Goal: Navigation & Orientation: Find specific page/section

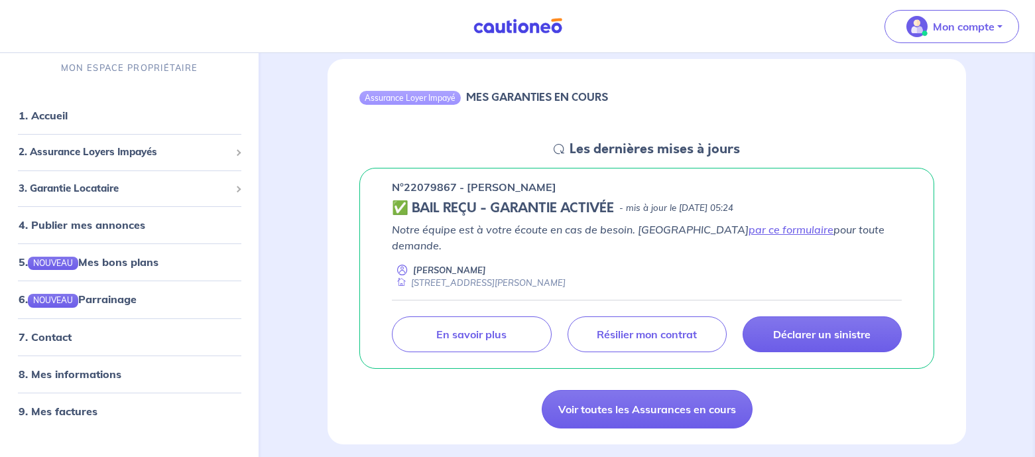
scroll to position [133, 0]
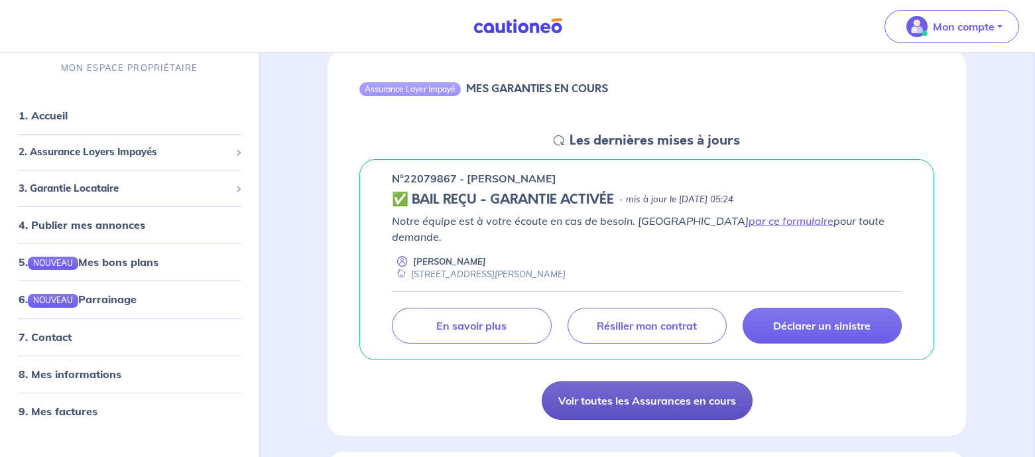
click at [617, 394] on link "Voir toutes les Assurances en cours" at bounding box center [647, 400] width 211 height 38
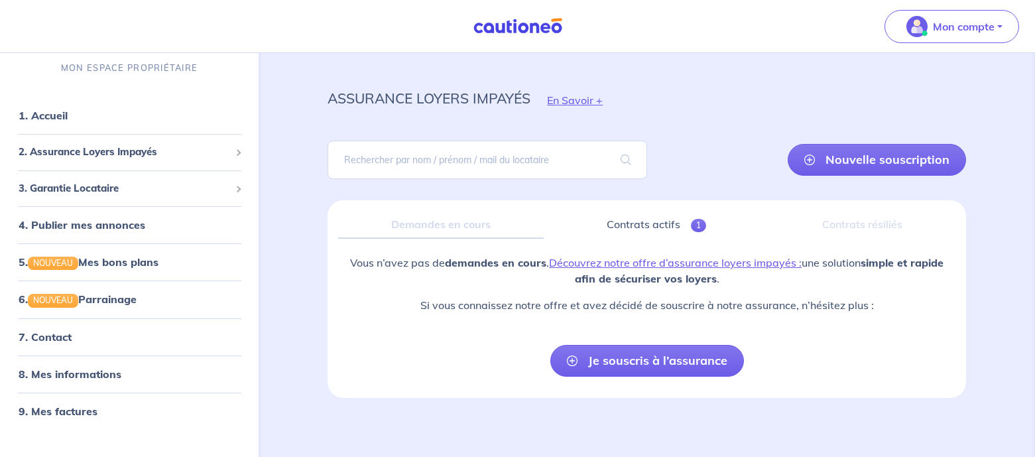
scroll to position [19, 0]
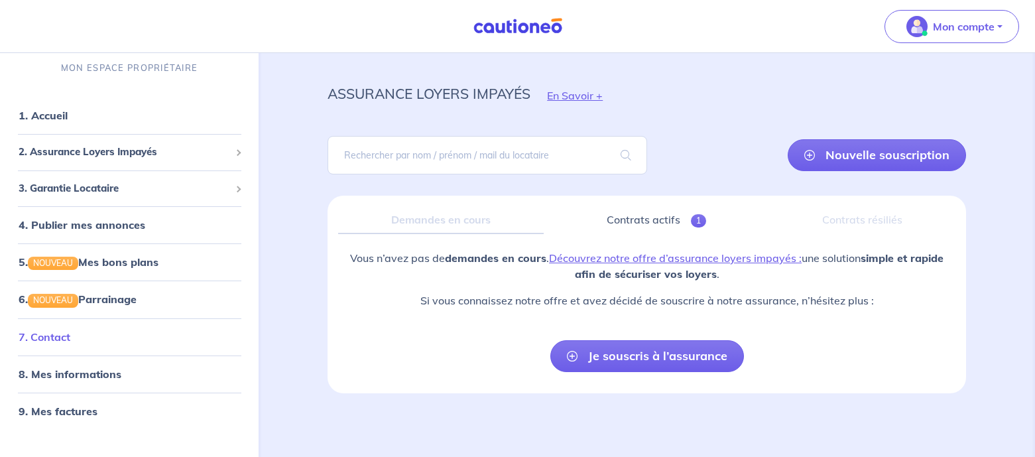
click at [54, 336] on link "7. Contact" at bounding box center [45, 336] width 52 height 13
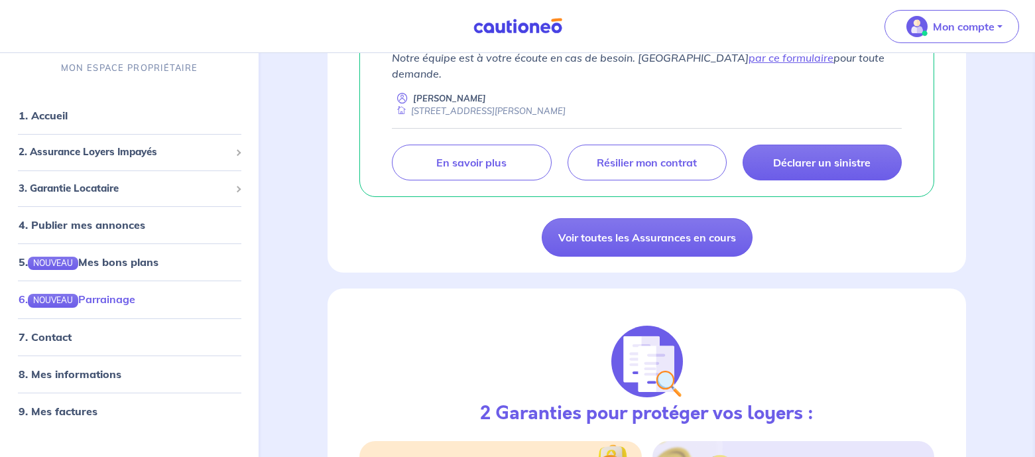
scroll to position [265, 0]
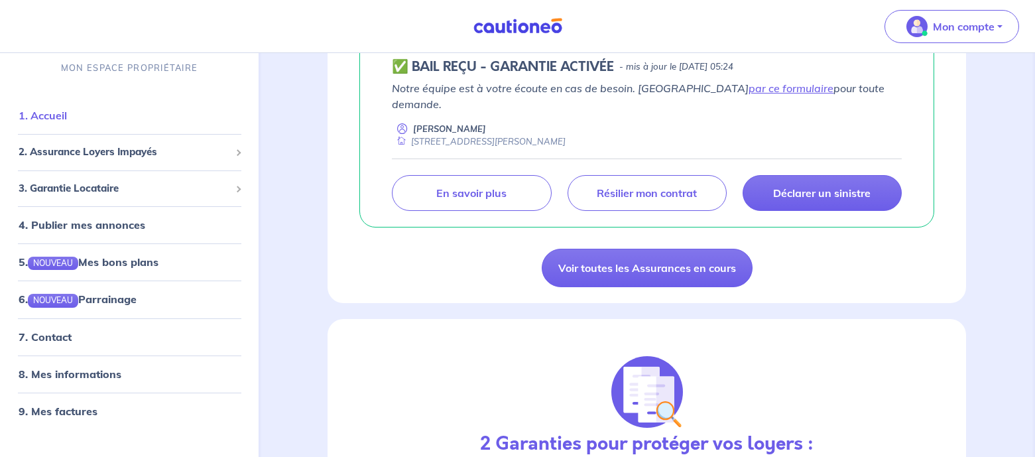
click at [46, 119] on link "1. Accueil" at bounding box center [43, 115] width 48 height 13
click at [749, 93] on link "par ce formulaire" at bounding box center [791, 88] width 85 height 13
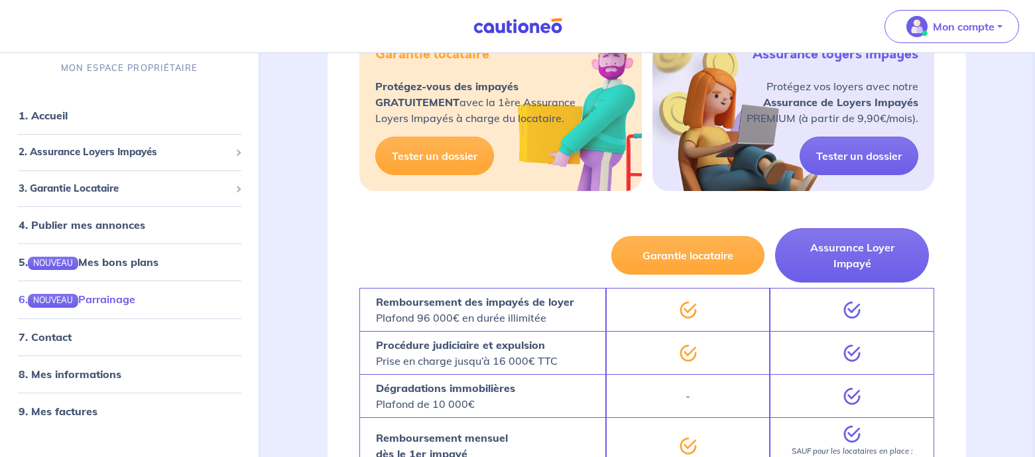
scroll to position [730, 0]
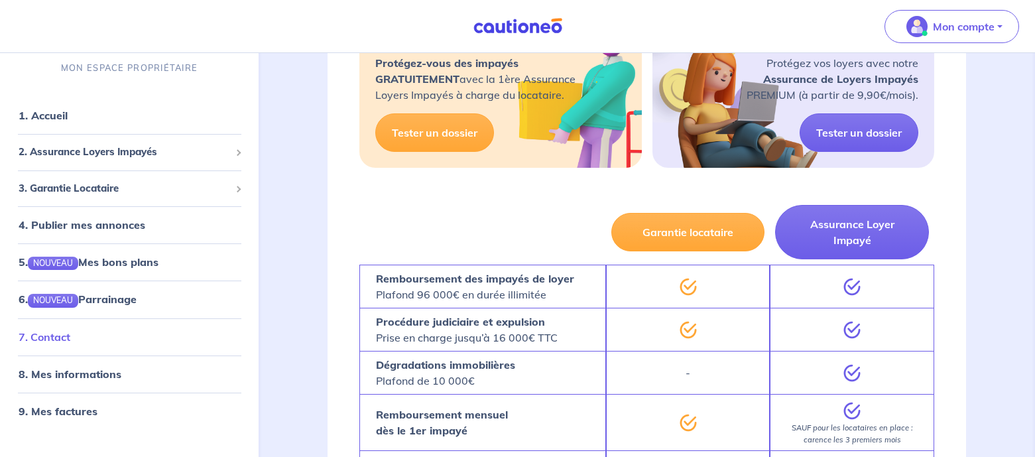
click at [70, 341] on link "7. Contact" at bounding box center [45, 336] width 52 height 13
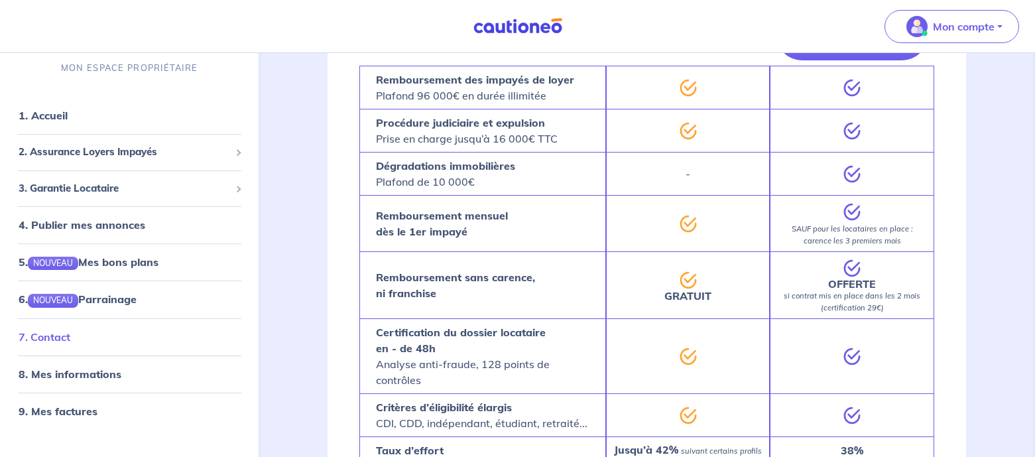
scroll to position [995, 0]
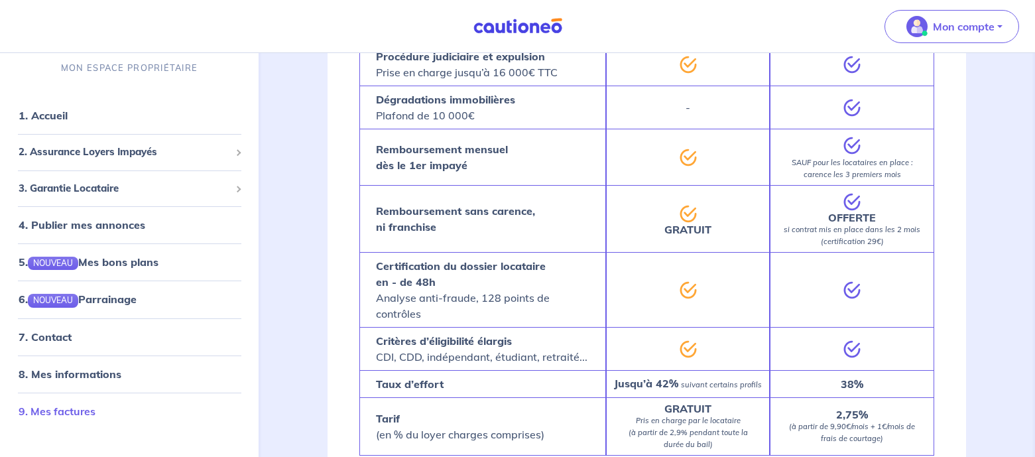
click at [75, 417] on link "9. Mes factures" at bounding box center [57, 410] width 77 height 13
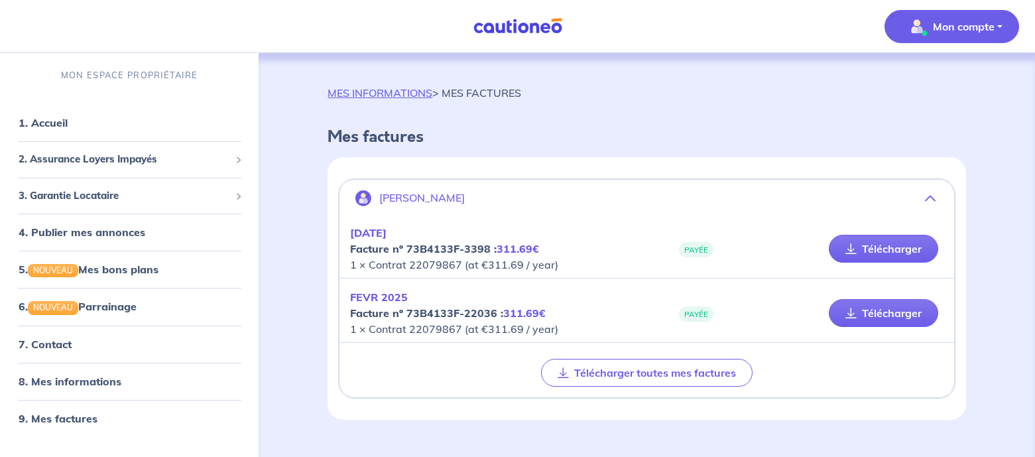
scroll to position [27, 0]
